Goal: Navigation & Orientation: Find specific page/section

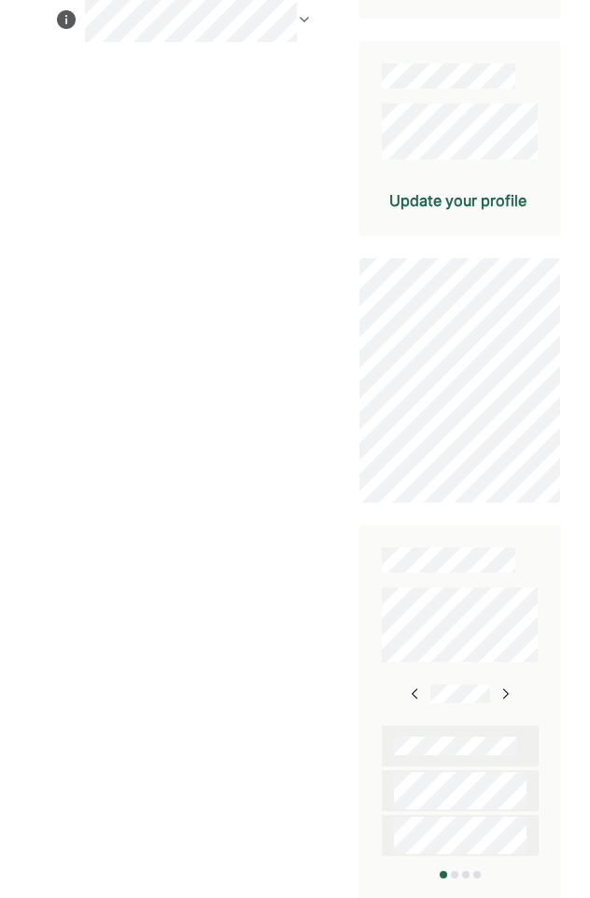
scroll to position [488, 0]
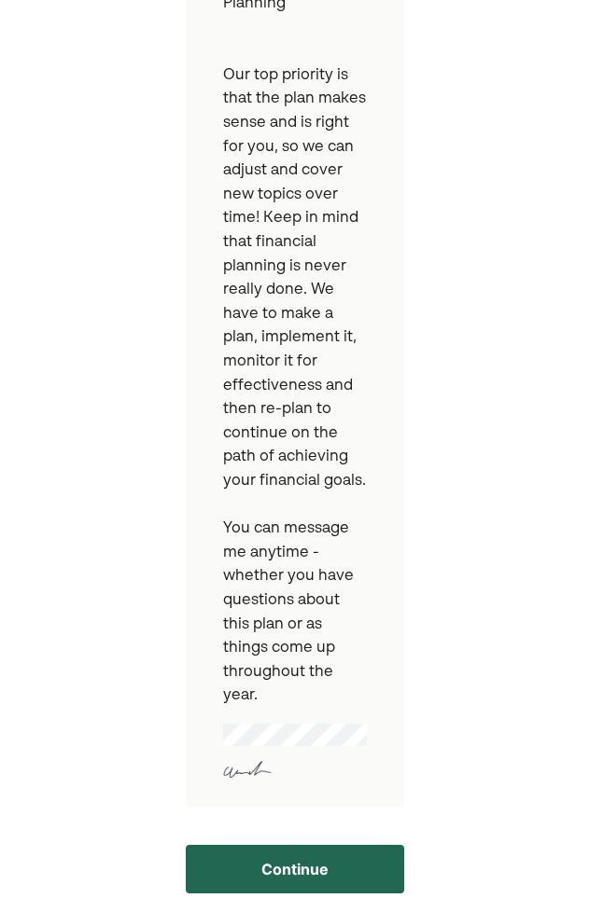
scroll to position [727, 0]
